Goal: Task Accomplishment & Management: Use online tool/utility

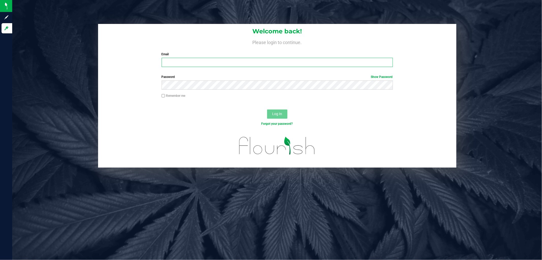
drag, startPoint x: 193, startPoint y: 66, endPoint x: 193, endPoint y: 54, distance: 12.7
click at [193, 54] on div "Email Required Please format your email correctly." at bounding box center [277, 59] width 239 height 15
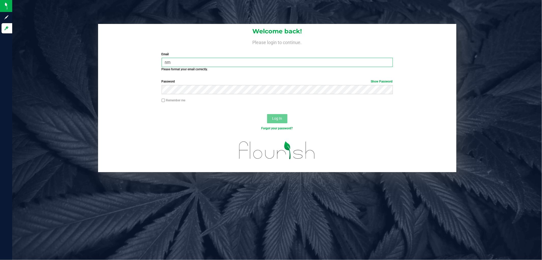
type input "n"
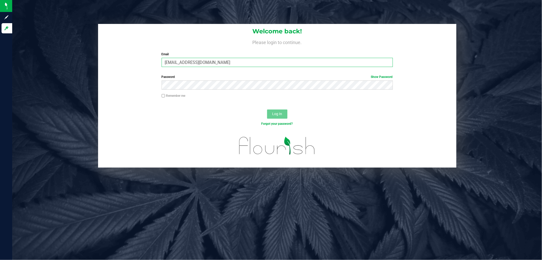
type input "[EMAIL_ADDRESS][DOMAIN_NAME]"
click at [273, 114] on span "Log In" at bounding box center [277, 114] width 10 height 4
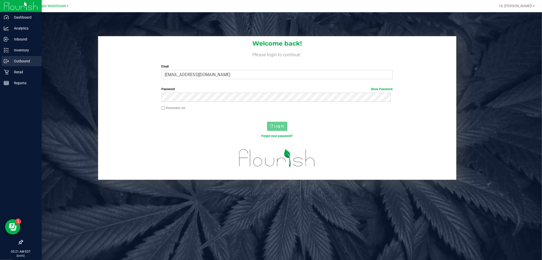
click at [22, 57] on div "Outbound" at bounding box center [22, 61] width 40 height 10
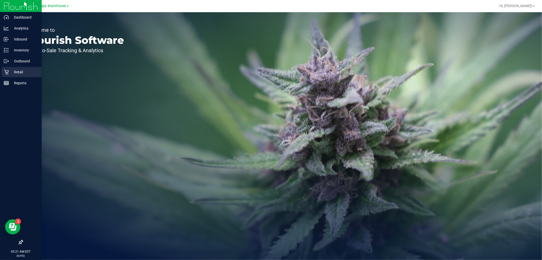
click at [18, 67] on div "Retail" at bounding box center [22, 72] width 40 height 10
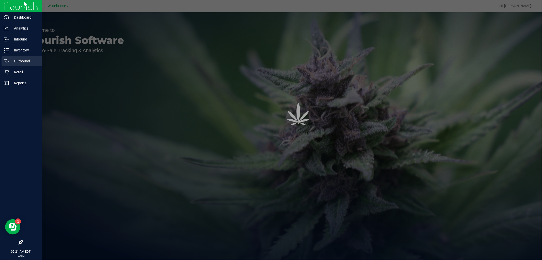
click at [19, 63] on p "Outbound" at bounding box center [24, 61] width 31 height 6
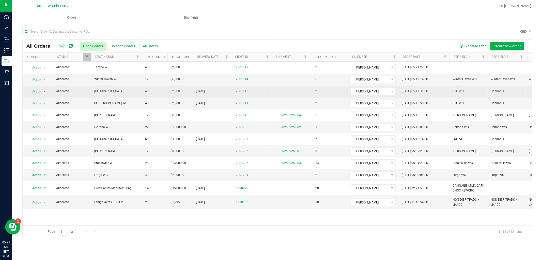
click at [46, 92] on span "select" at bounding box center [45, 91] width 4 height 4
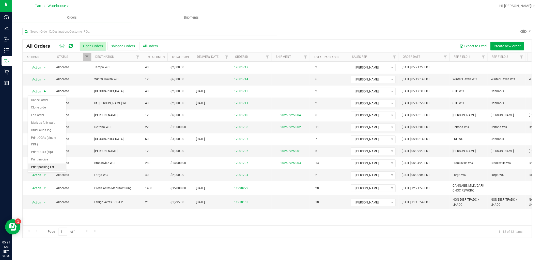
click at [41, 169] on li "Print packing list" at bounding box center [47, 167] width 38 height 8
click at [44, 103] on span "select" at bounding box center [45, 103] width 4 height 4
click at [45, 181] on li "Print packing list" at bounding box center [47, 179] width 38 height 8
click at [72, 48] on icon at bounding box center [71, 45] width 4 height 5
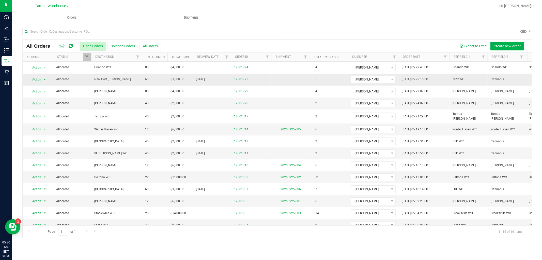
click at [43, 78] on span "select" at bounding box center [45, 79] width 4 height 4
click at [43, 153] on li "Print packing list" at bounding box center [47, 155] width 38 height 8
